Goal: Transaction & Acquisition: Purchase product/service

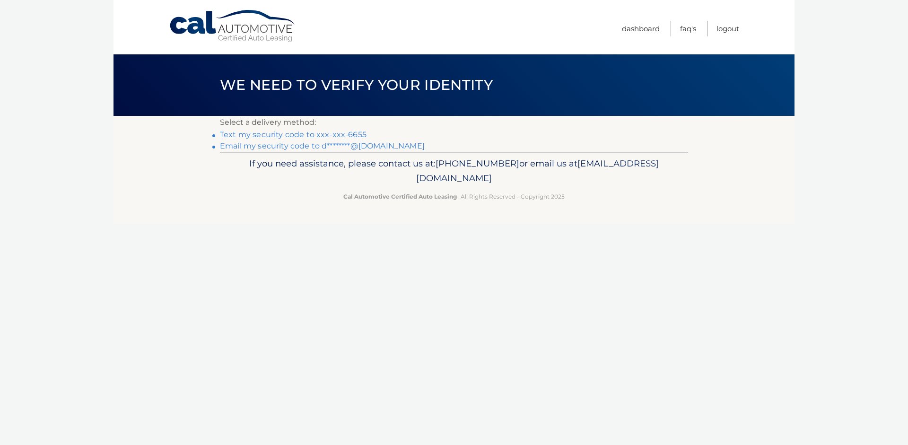
click at [311, 146] on link "Email my security code to d********@yahoo.com" at bounding box center [322, 145] width 205 height 9
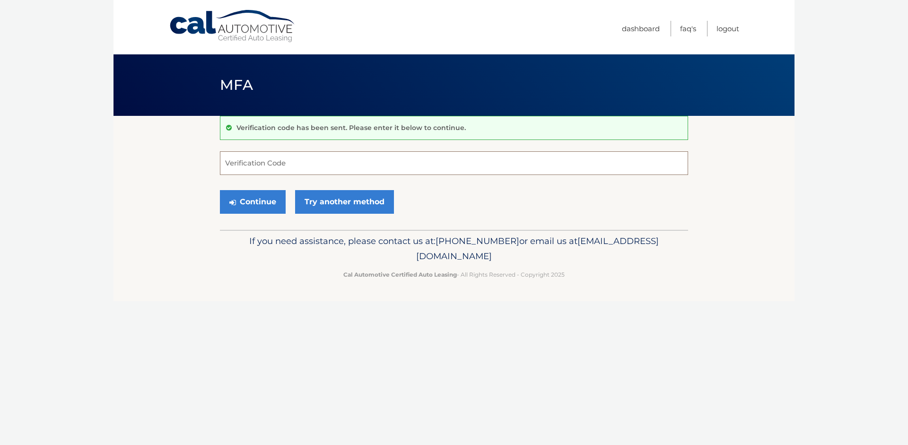
click at [305, 160] on input "Verification Code" at bounding box center [454, 163] width 468 height 24
type input "859039"
click at [249, 204] on button "Continue" at bounding box center [253, 202] width 66 height 24
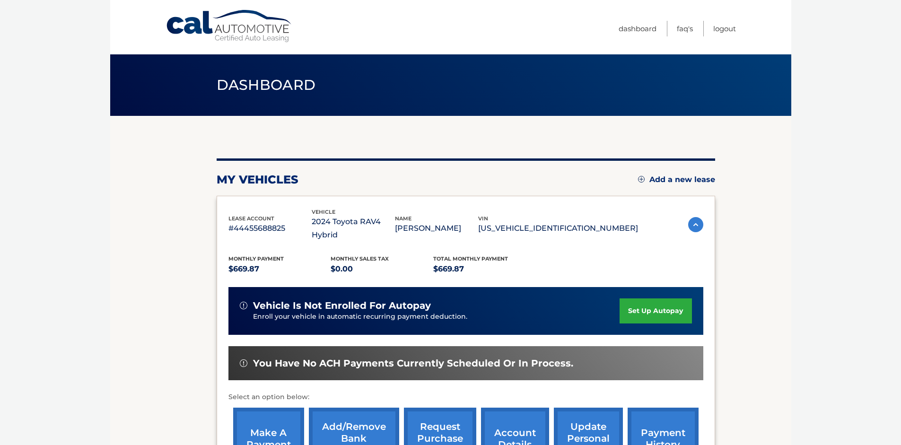
scroll to position [126, 0]
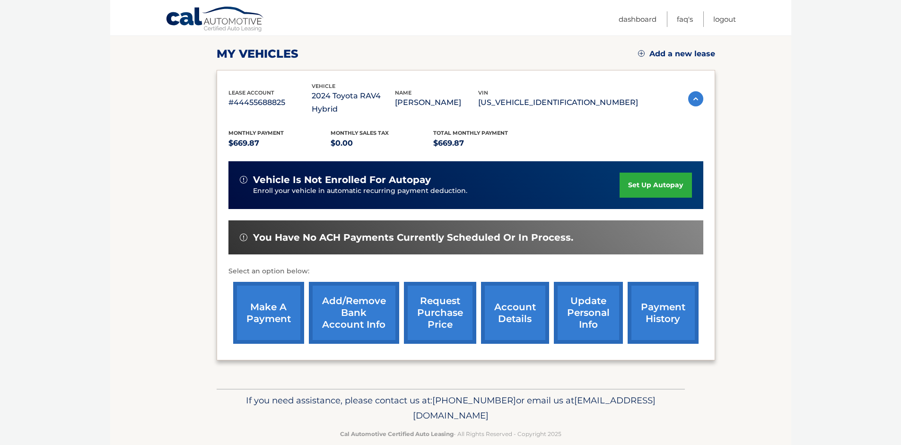
click at [262, 307] on link "make a payment" at bounding box center [268, 313] width 71 height 62
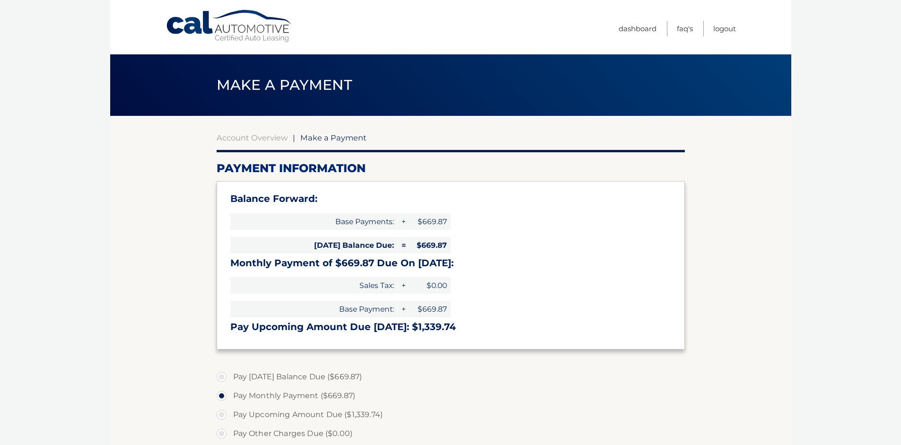
select select "OWM2YmM2ZDUtYTA1My00NWRhLWFlNzItNTVjOWQ1ZDYzYWE4"
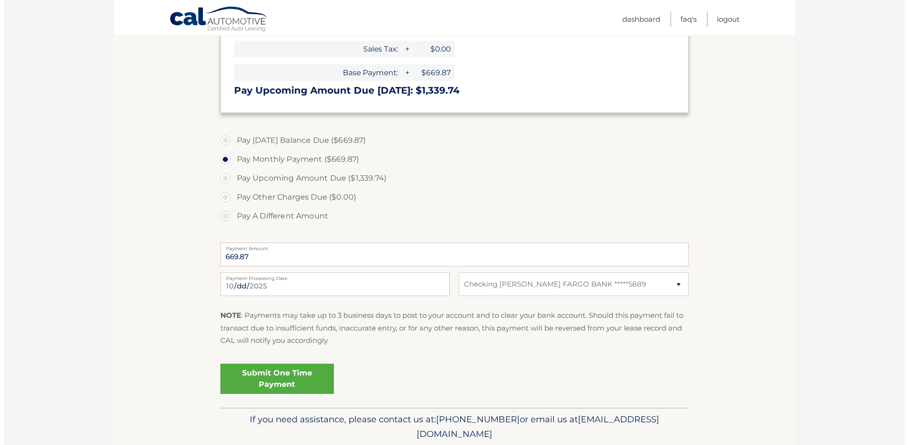
scroll to position [268, 0]
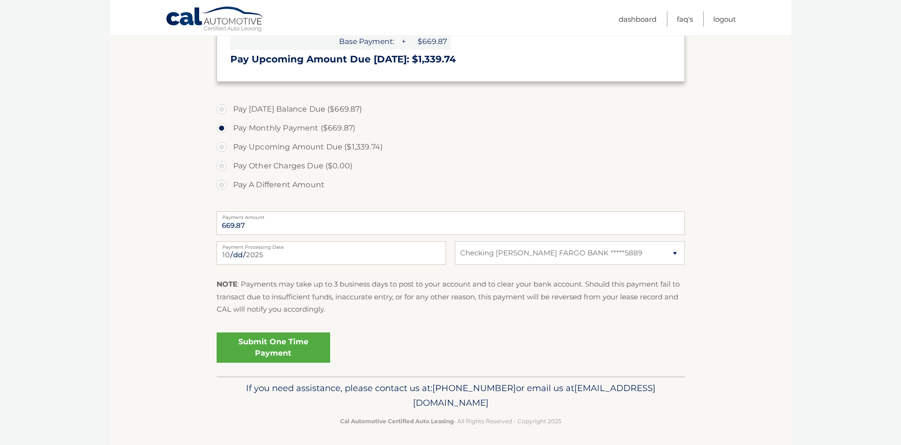
click at [281, 344] on link "Submit One Time Payment" at bounding box center [274, 347] width 114 height 30
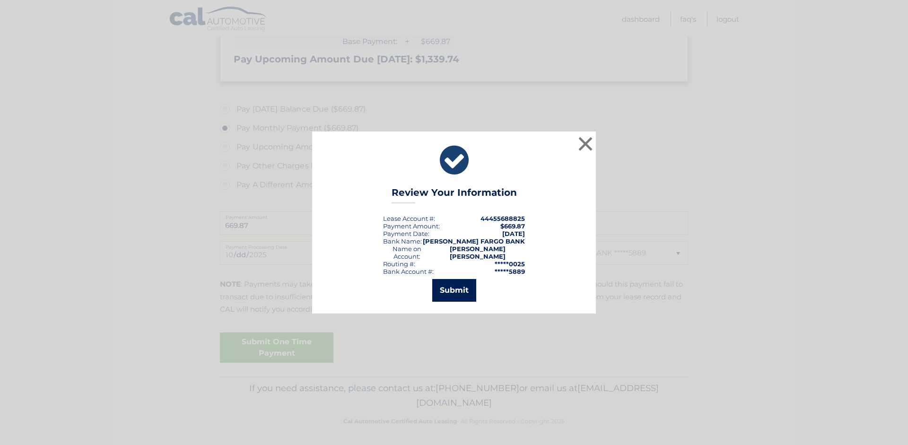
click at [461, 285] on button "Submit" at bounding box center [454, 290] width 44 height 23
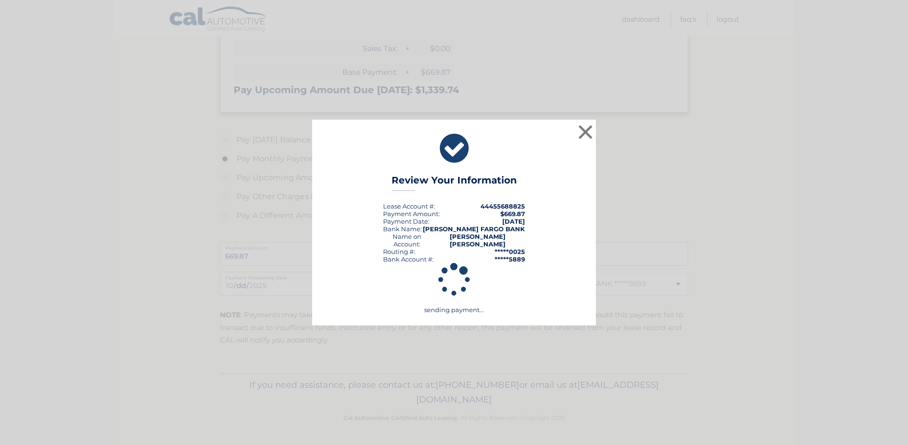
scroll to position [234, 0]
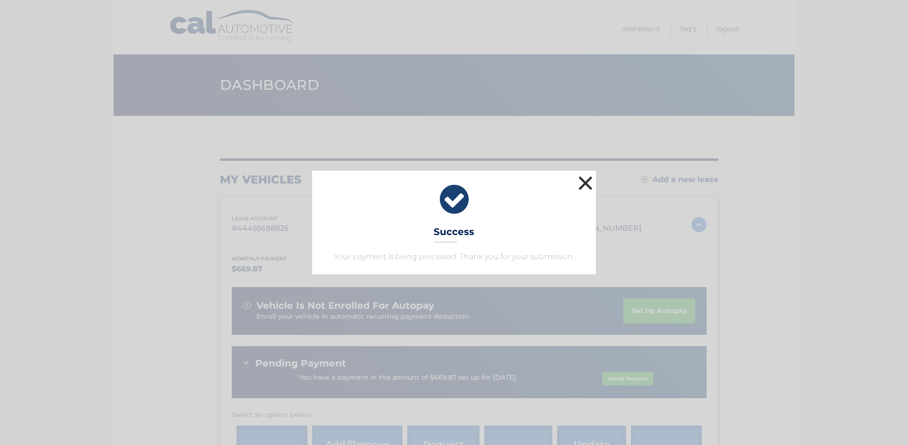
click at [585, 187] on button "×" at bounding box center [585, 183] width 19 height 19
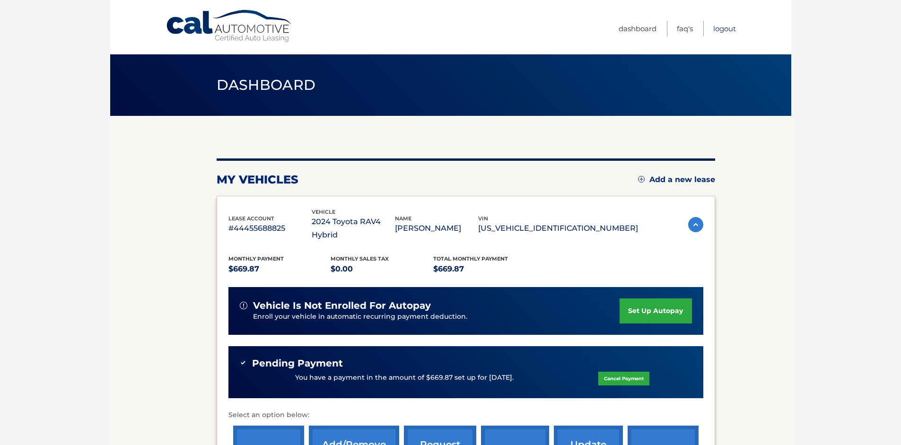
click at [719, 29] on link "Logout" at bounding box center [724, 29] width 23 height 16
